Goal: Find specific page/section: Find specific page/section

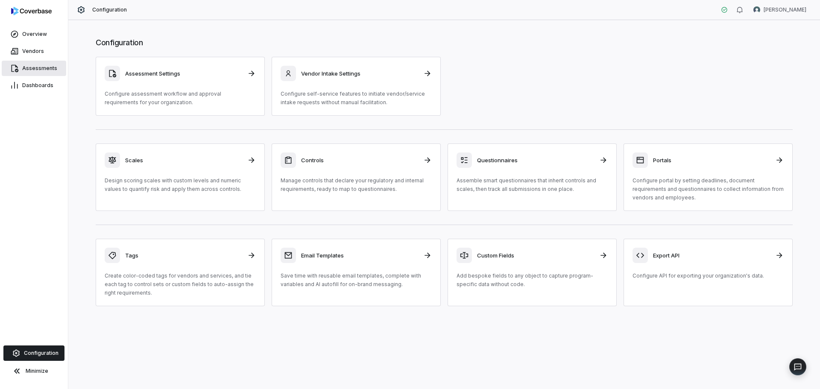
click at [33, 63] on link "Assessments" at bounding box center [34, 68] width 64 height 15
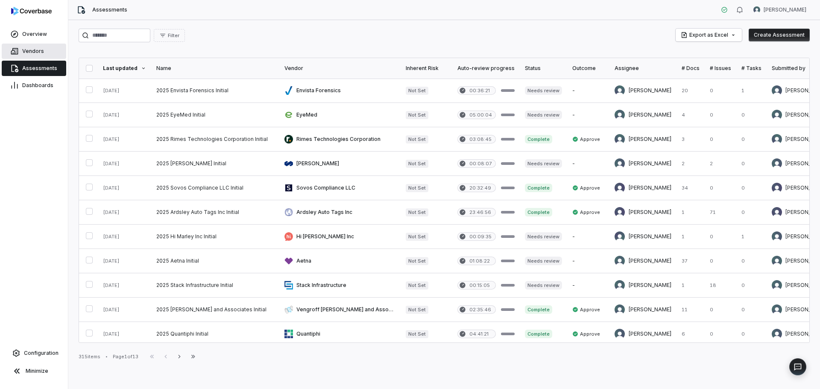
click at [34, 49] on span "Vendors" at bounding box center [33, 51] width 22 height 7
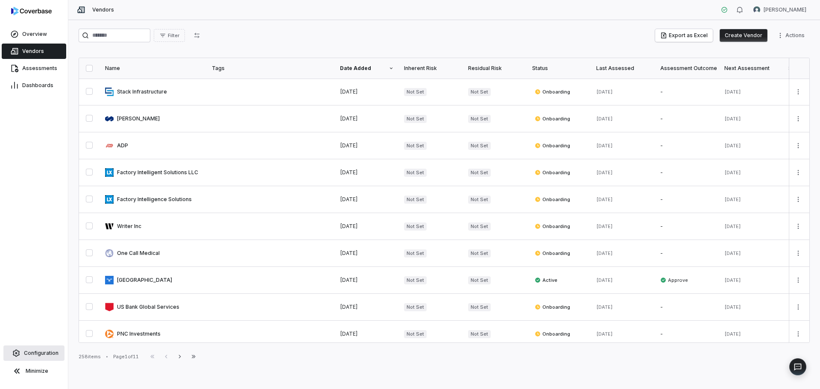
click at [45, 352] on span "Configuration" at bounding box center [41, 353] width 35 height 7
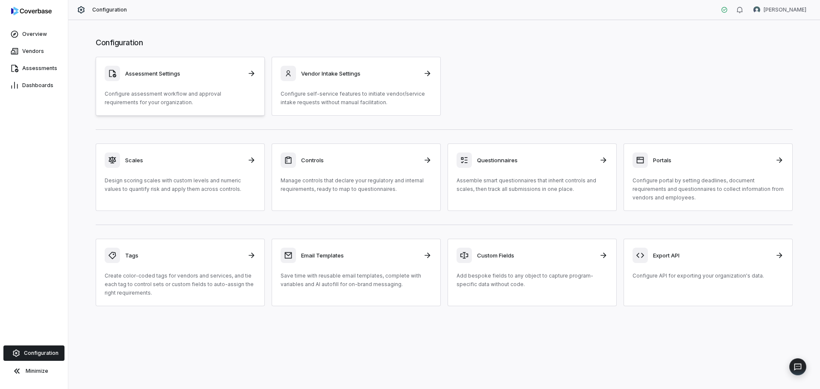
click at [211, 93] on p "Configure assessment workflow and approval requirements for your organization." at bounding box center [180, 98] width 151 height 17
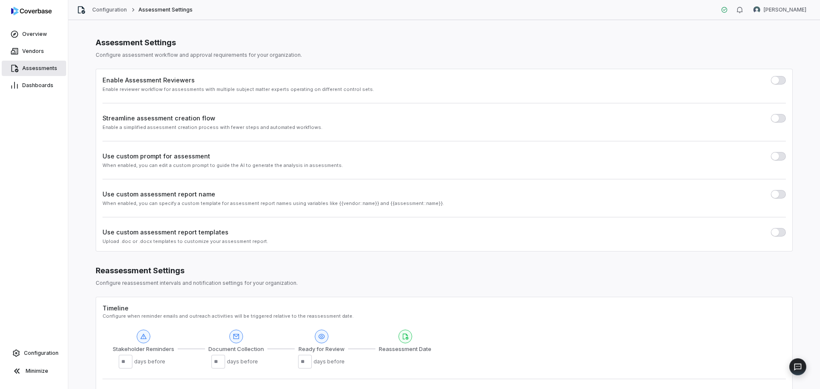
click at [35, 65] on span "Assessments" at bounding box center [39, 68] width 35 height 7
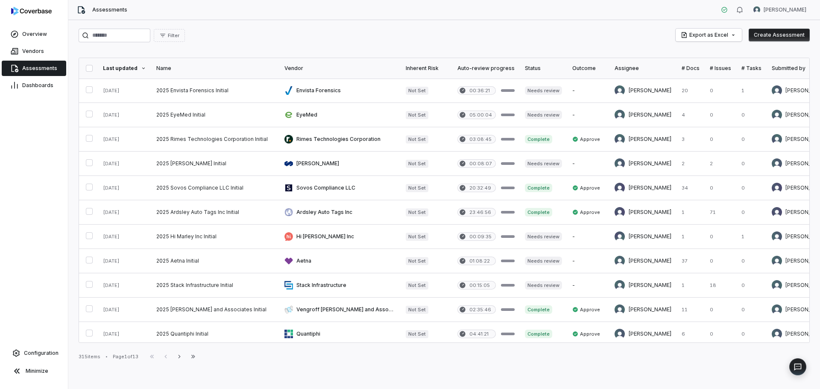
click at [372, 41] on div "Filter Export as Excel Create Assessment" at bounding box center [444, 36] width 731 height 14
click at [375, 33] on div "Filter Export as Excel Create Assessment" at bounding box center [444, 36] width 731 height 14
